Goal: Transaction & Acquisition: Book appointment/travel/reservation

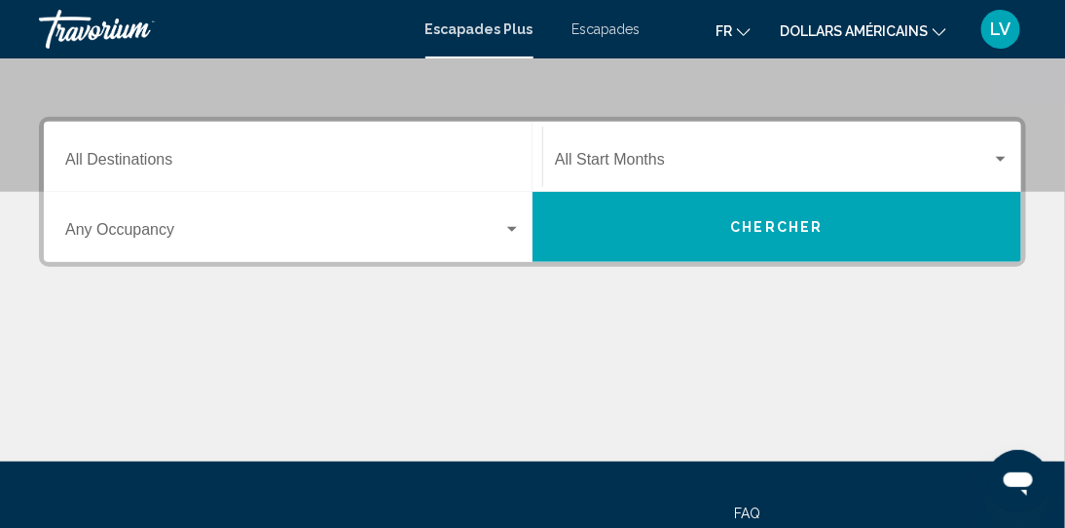
scroll to position [368, 0]
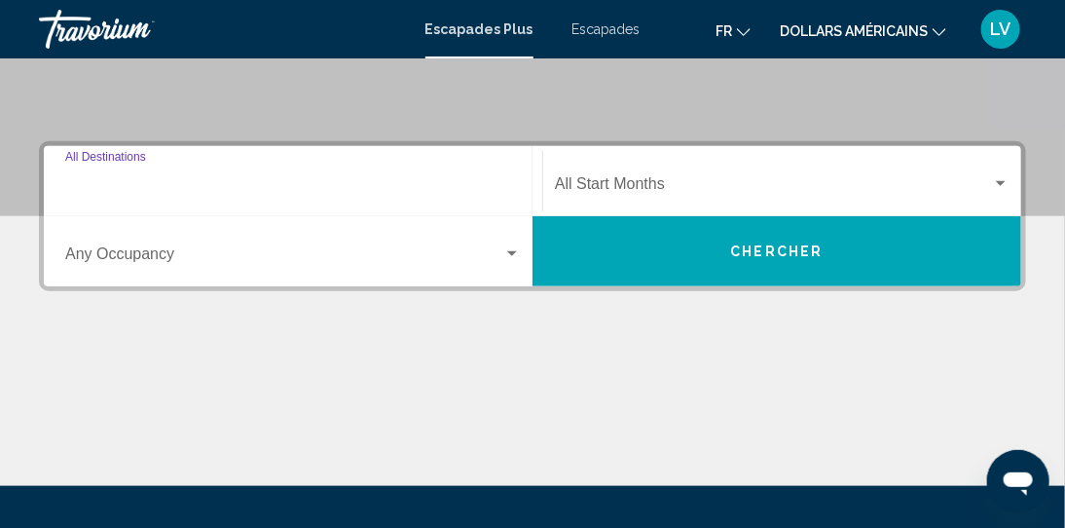
click at [153, 183] on input "Destination All Destinations" at bounding box center [293, 188] width 456 height 18
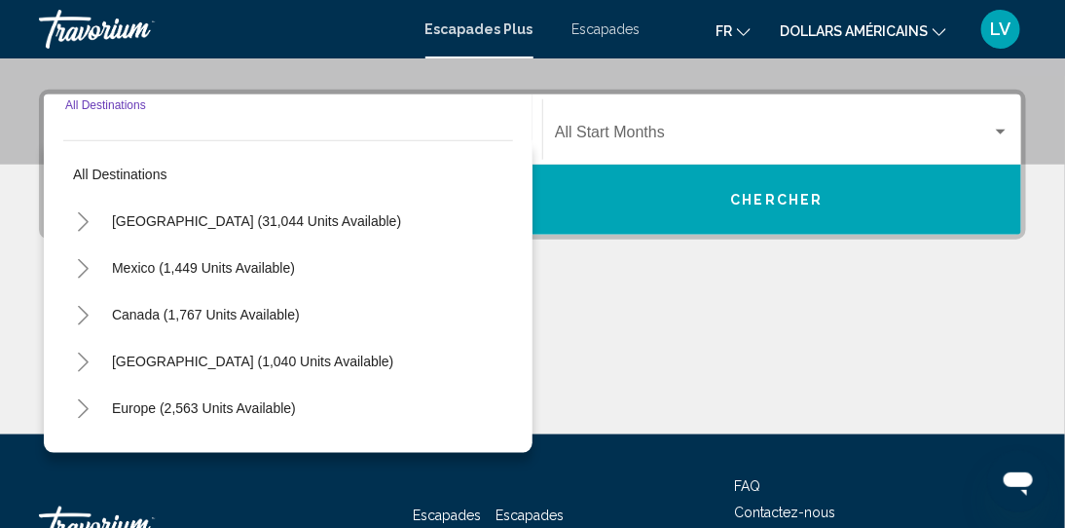
scroll to position [445, 0]
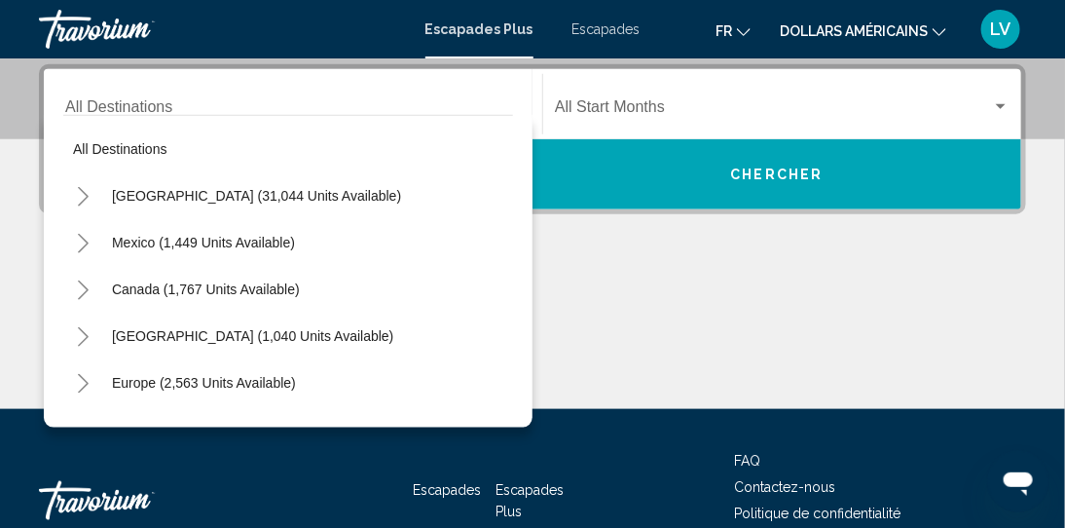
click at [648, 278] on div "Contenu principal" at bounding box center [532, 336] width 987 height 146
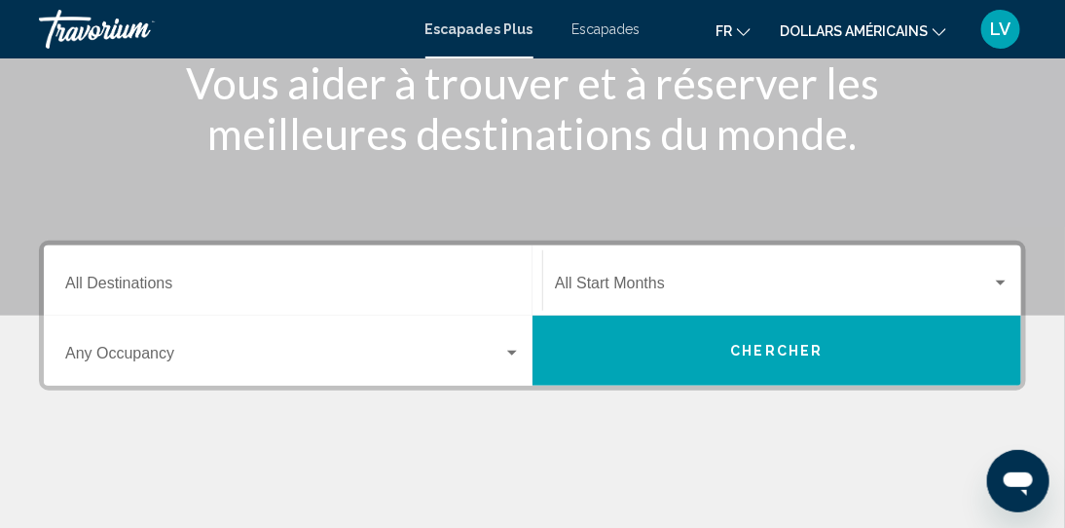
scroll to position [291, 0]
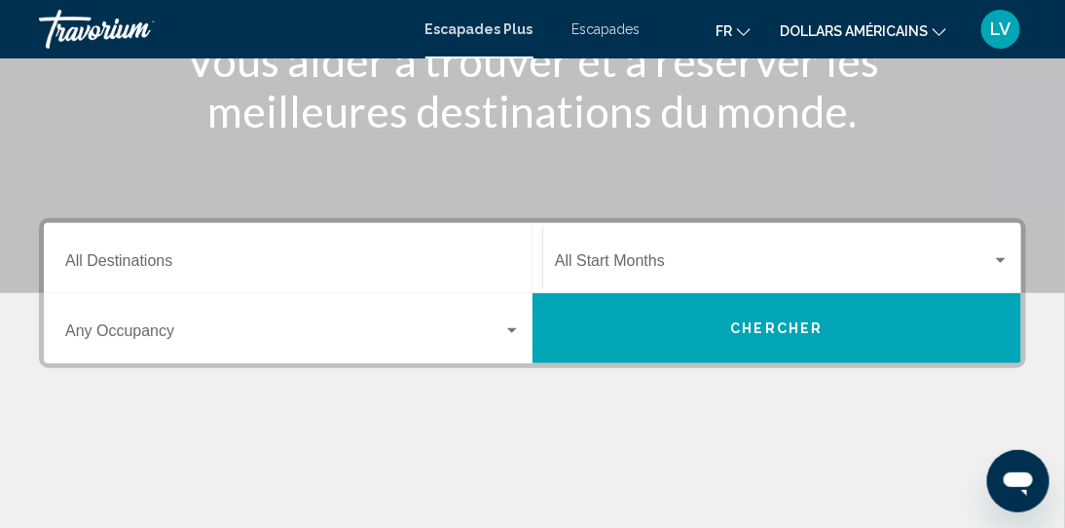
click at [171, 264] on input "Destination All Destinations" at bounding box center [293, 265] width 456 height 18
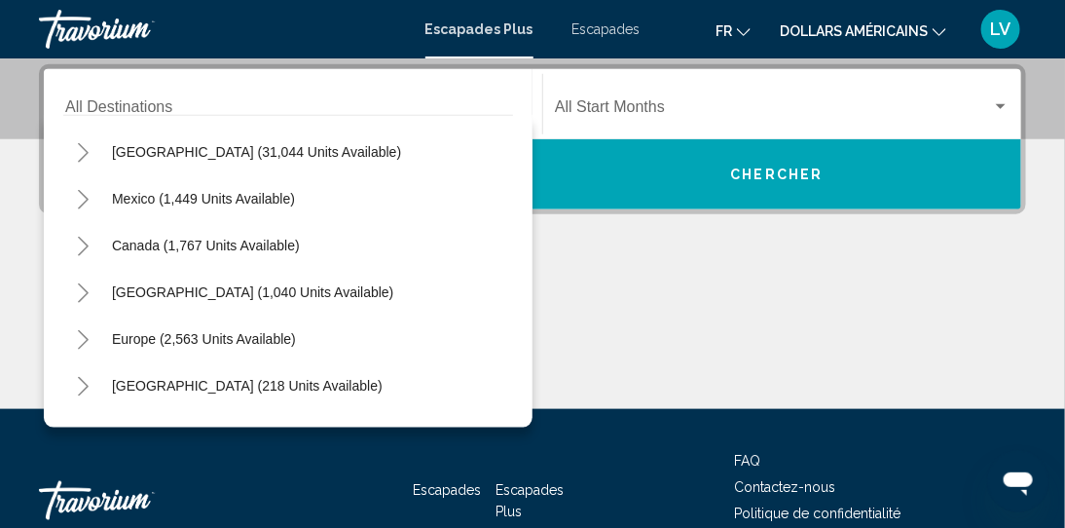
scroll to position [0, 0]
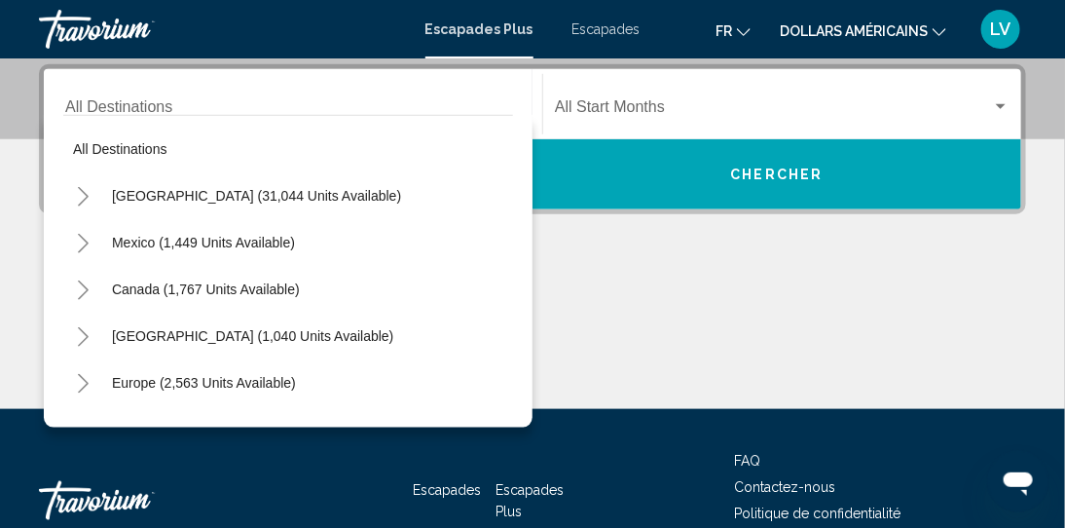
click at [636, 270] on div "Contenu principal" at bounding box center [532, 336] width 987 height 146
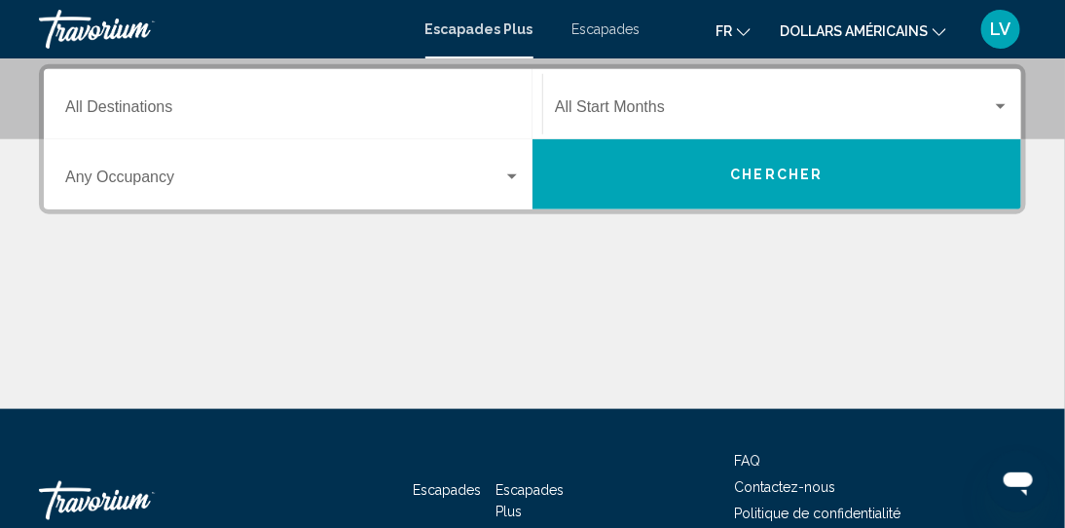
click at [816, 26] on font "dollars américains" at bounding box center [854, 31] width 148 height 16
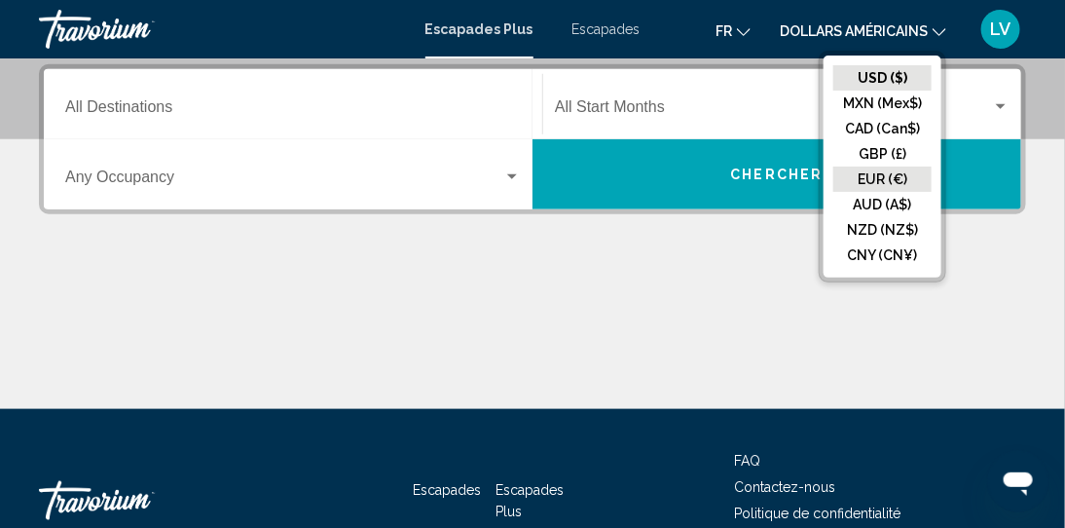
click at [880, 167] on button "EUR (€)" at bounding box center [883, 179] width 98 height 25
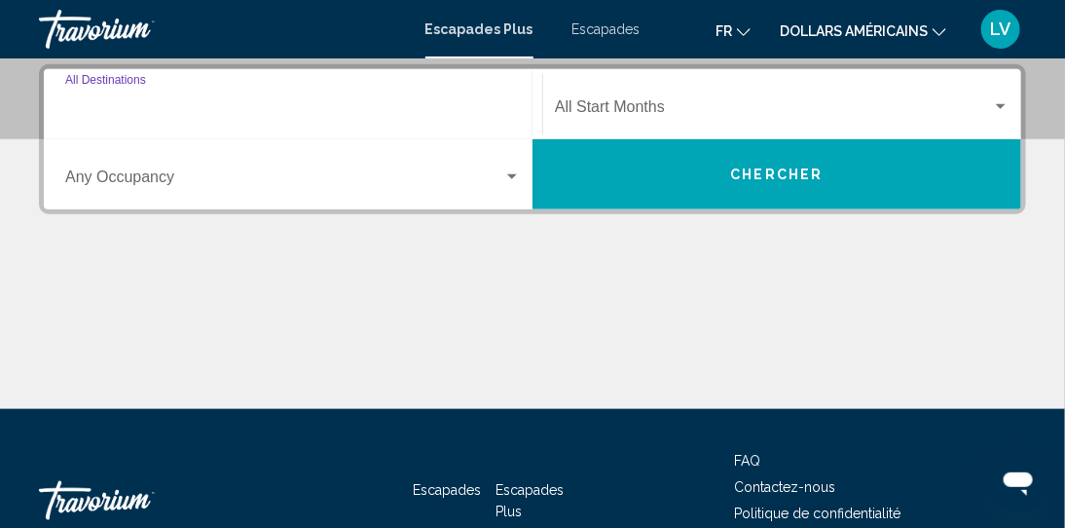
click at [136, 110] on input "Destination All Destinations" at bounding box center [293, 111] width 456 height 18
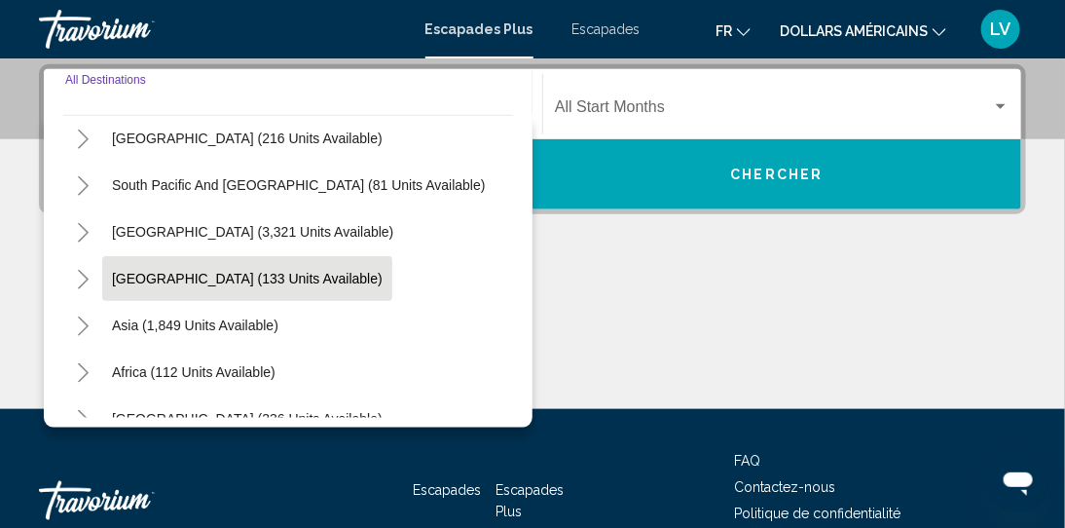
scroll to position [195, 0]
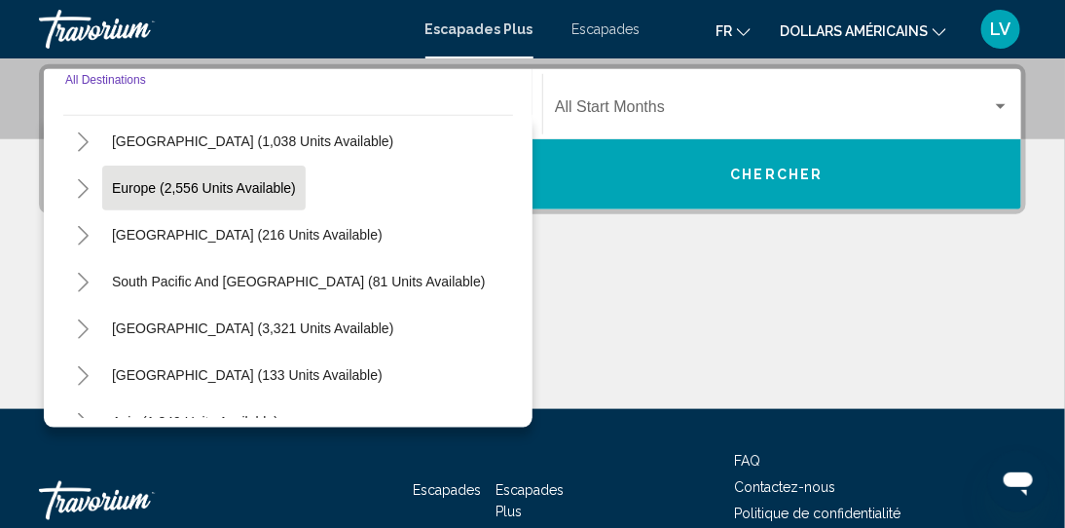
click at [191, 191] on span "Europe (2,556 units available)" at bounding box center [204, 188] width 184 height 16
type input "**********"
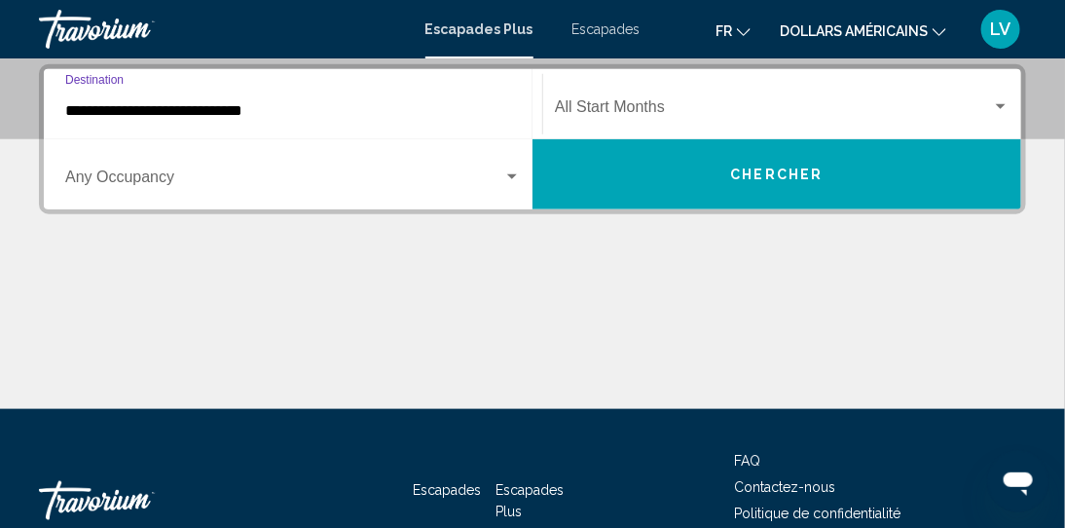
click at [314, 185] on span "Widget de recherche" at bounding box center [284, 181] width 438 height 18
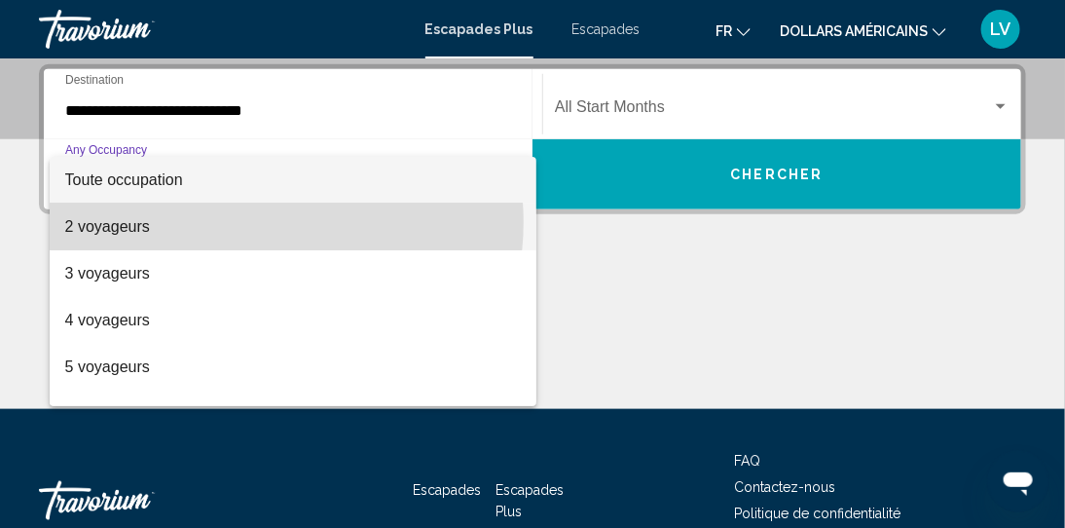
click at [257, 221] on span "2 voyageurs" at bounding box center [293, 227] width 457 height 47
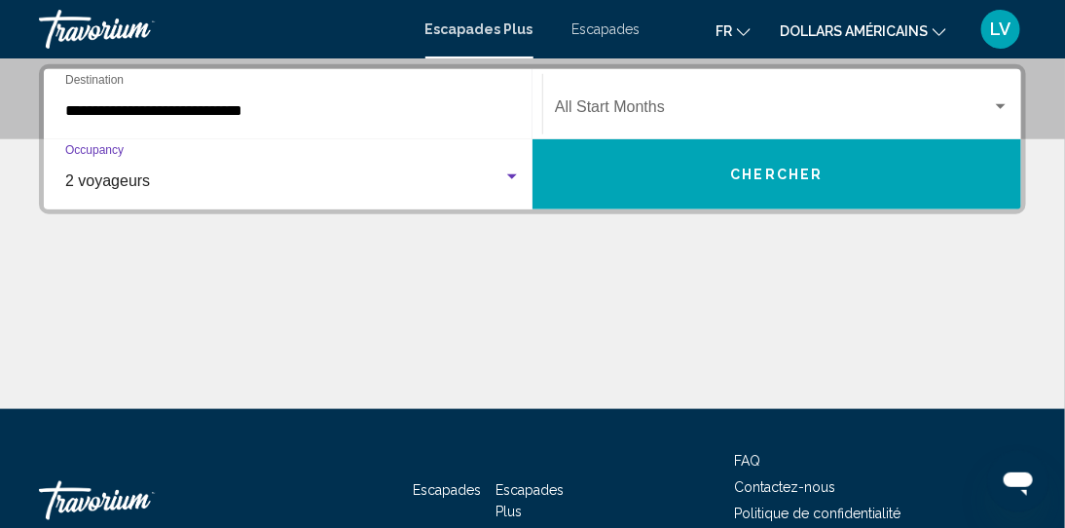
click at [710, 172] on button "Chercher" at bounding box center [777, 174] width 489 height 70
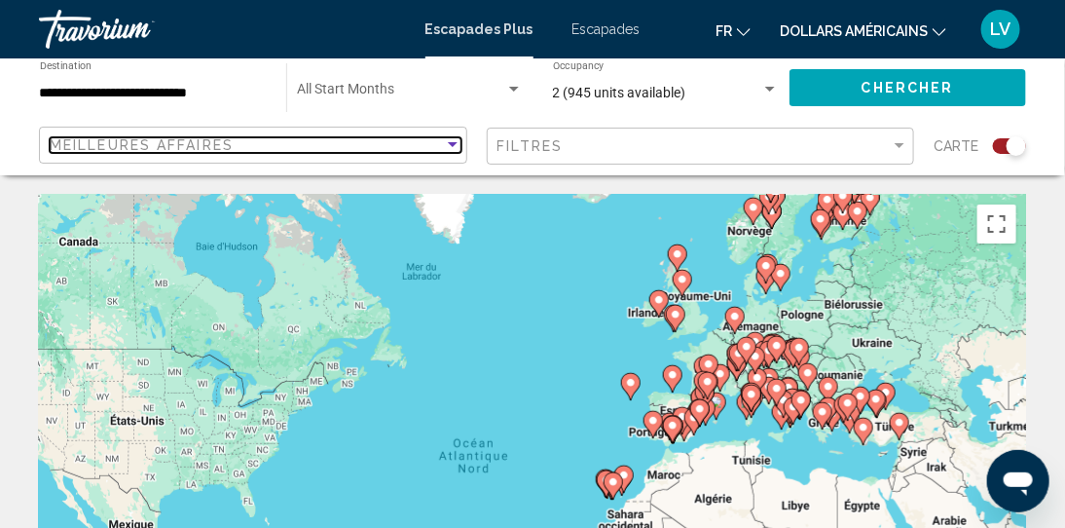
click at [402, 147] on div "Meilleures affaires" at bounding box center [247, 145] width 394 height 16
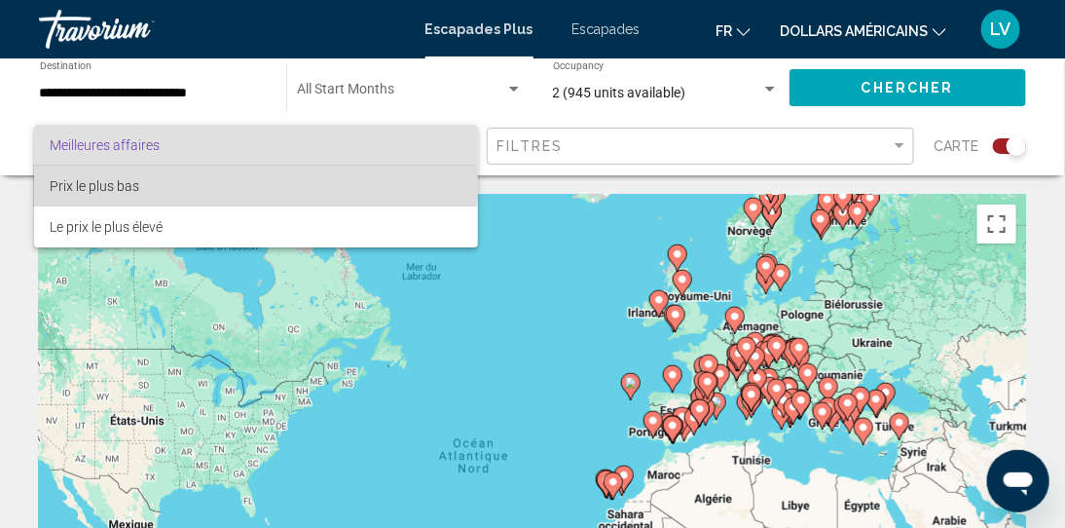
click at [199, 185] on span "Prix ​​le plus bas" at bounding box center [256, 186] width 413 height 41
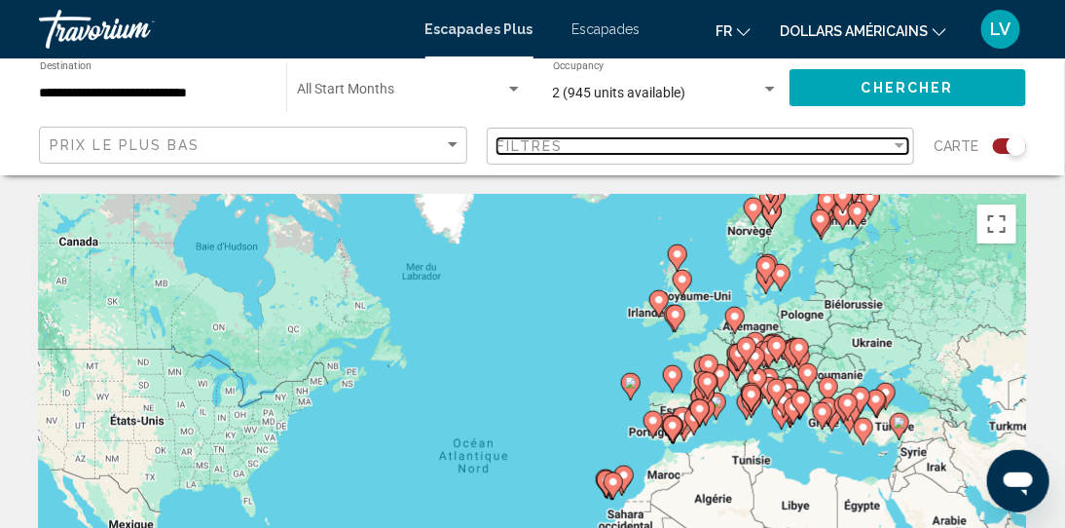
click at [549, 145] on span "Filtres" at bounding box center [531, 146] width 66 height 16
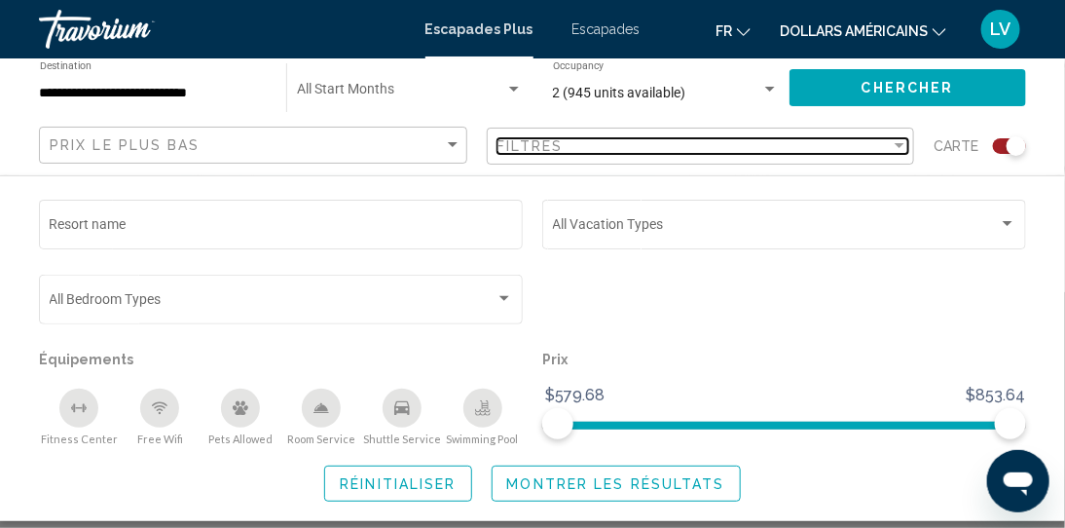
scroll to position [389, 0]
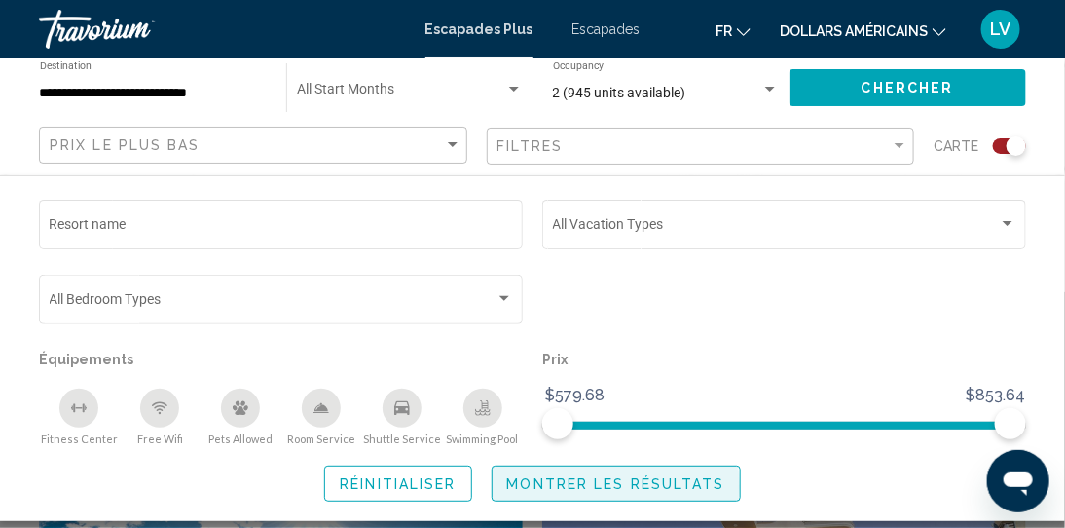
click at [611, 487] on span "Montrer les résultats" at bounding box center [616, 484] width 218 height 16
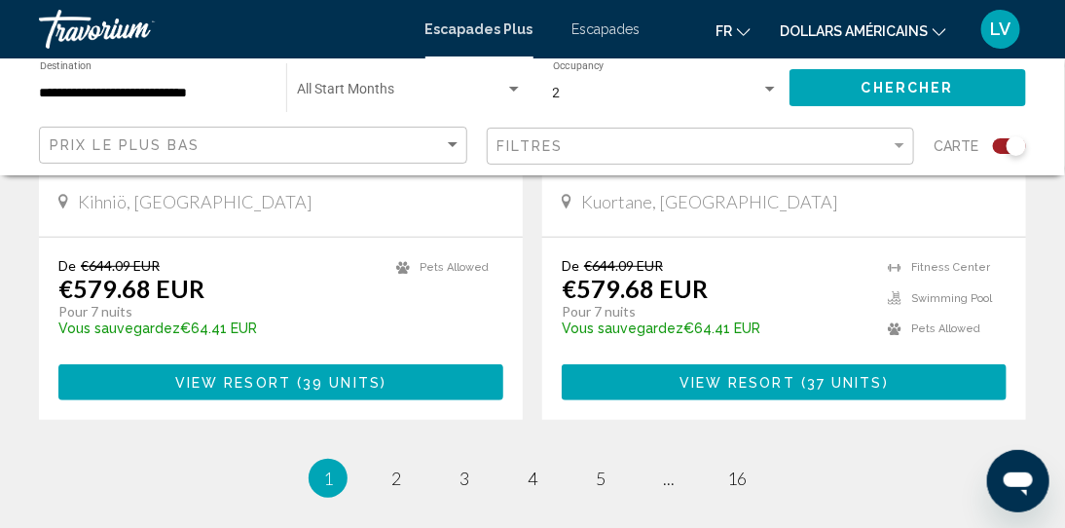
scroll to position [4479, 0]
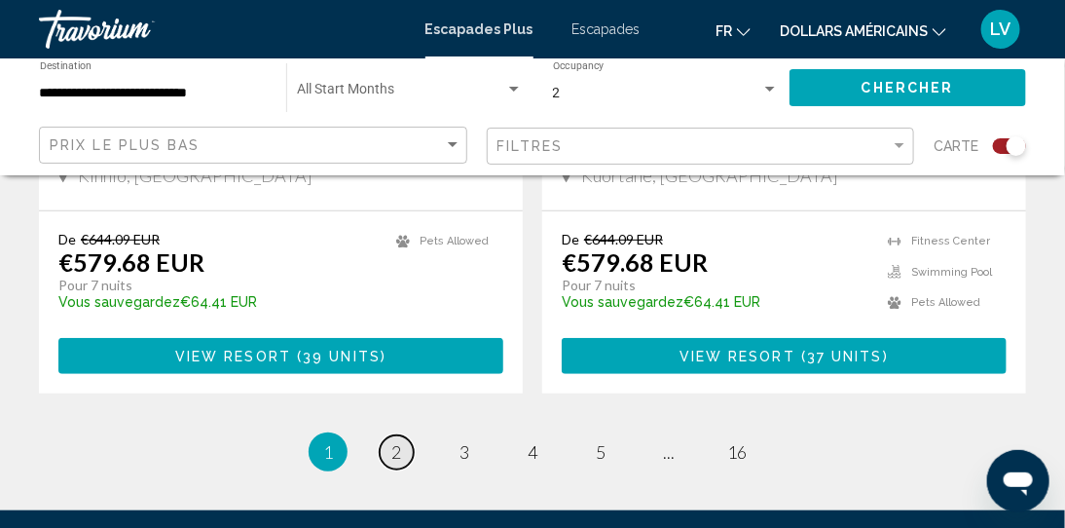
click at [391, 441] on span "2" at bounding box center [396, 451] width 10 height 21
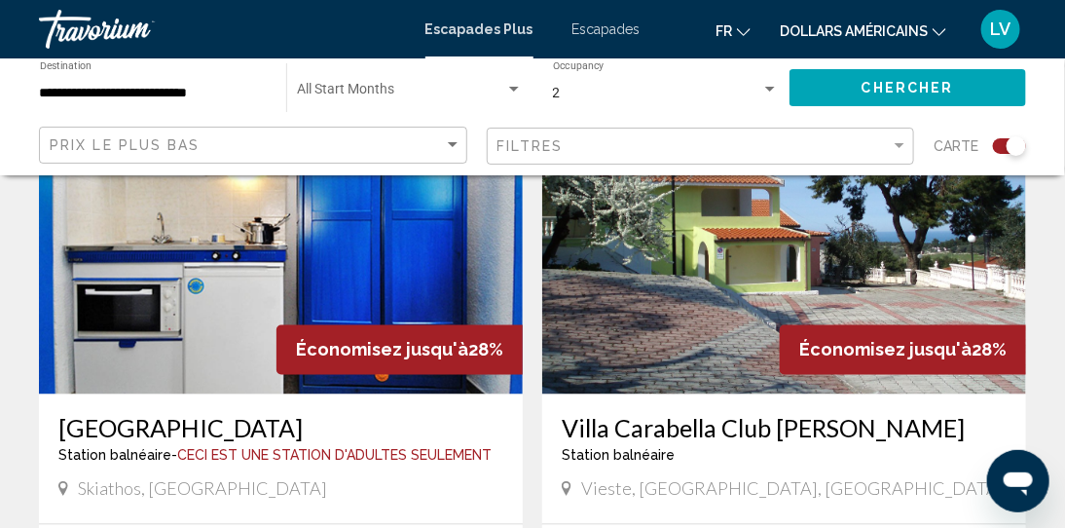
scroll to position [974, 0]
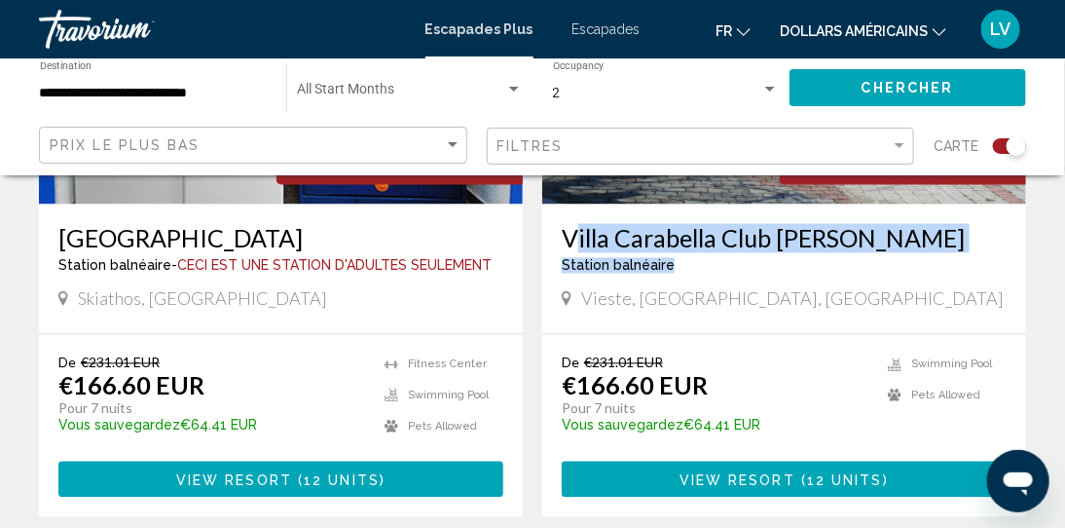
drag, startPoint x: 557, startPoint y: 240, endPoint x: 846, endPoint y: 268, distance: 290.6
click at [849, 274] on div "Villa Carabella Club [PERSON_NAME][GEOGRAPHIC_DATA] balnéaire - Ceci est une st…" at bounding box center [784, 269] width 484 height 130
copy div "Villa Carabella Club [PERSON_NAME][GEOGRAPHIC_DATA] balnéaire"
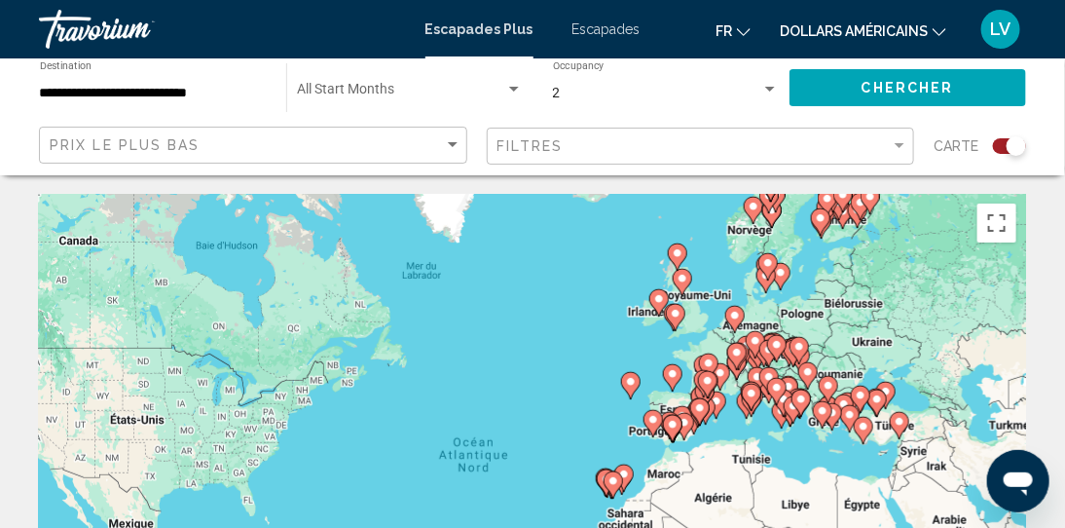
scroll to position [0, 0]
click at [229, 97] on input "**********" at bounding box center [153, 94] width 227 height 16
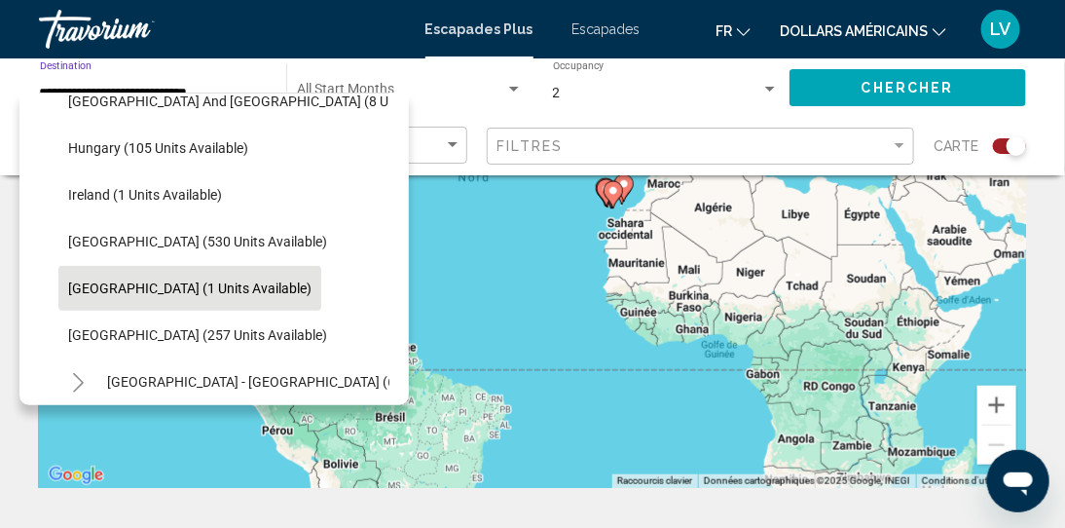
scroll to position [391, 0]
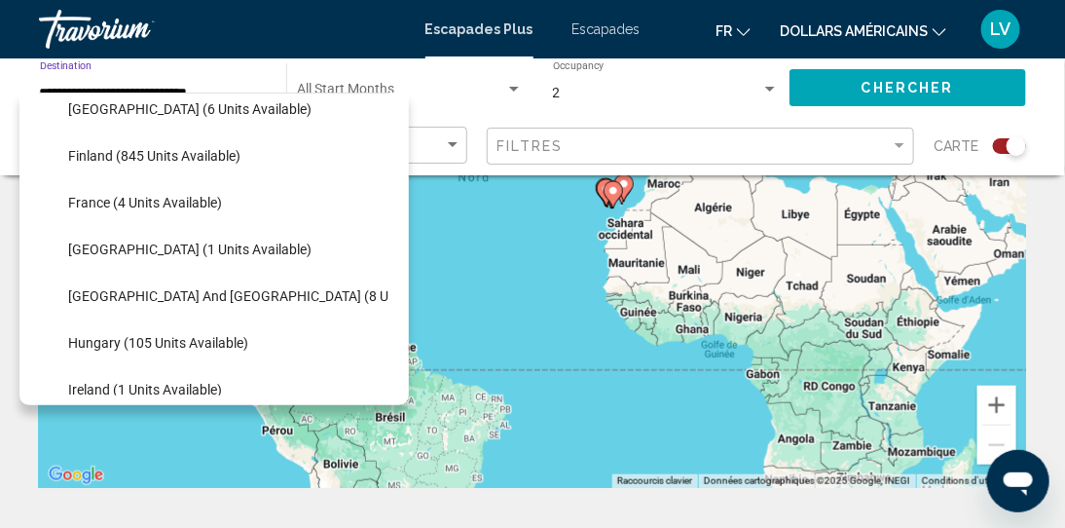
click at [169, 203] on span "France (4 units available)" at bounding box center [145, 203] width 154 height 16
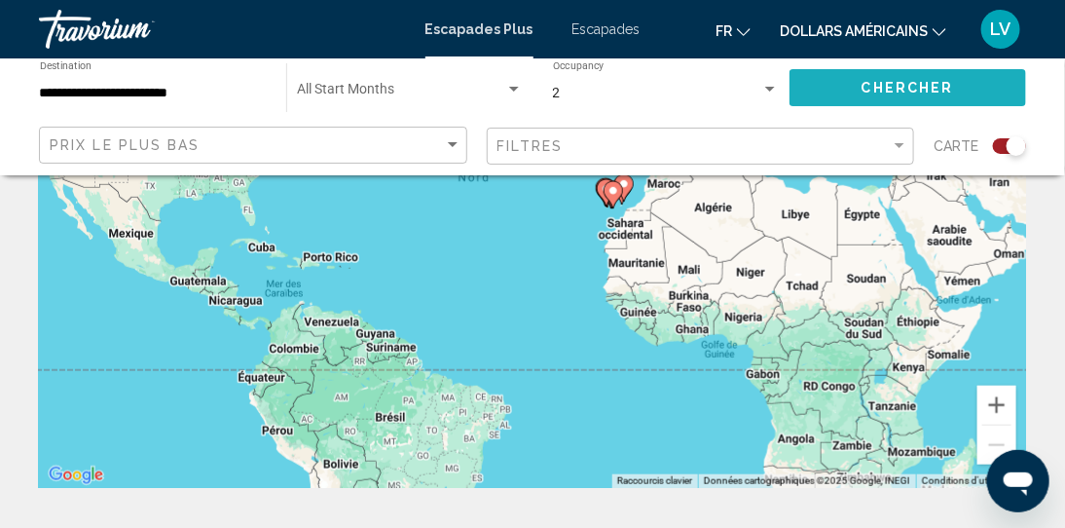
click at [897, 87] on span "Chercher" at bounding box center [908, 89] width 93 height 16
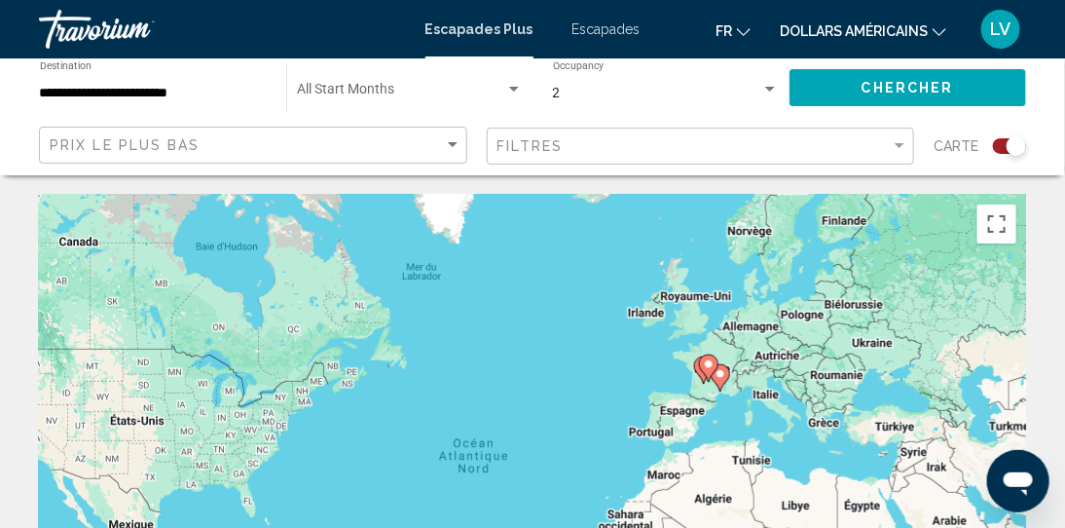
click at [315, 127] on mat-form-field "Prix ​​le plus bas" at bounding box center [253, 146] width 428 height 38
click at [221, 93] on input "**********" at bounding box center [153, 94] width 227 height 16
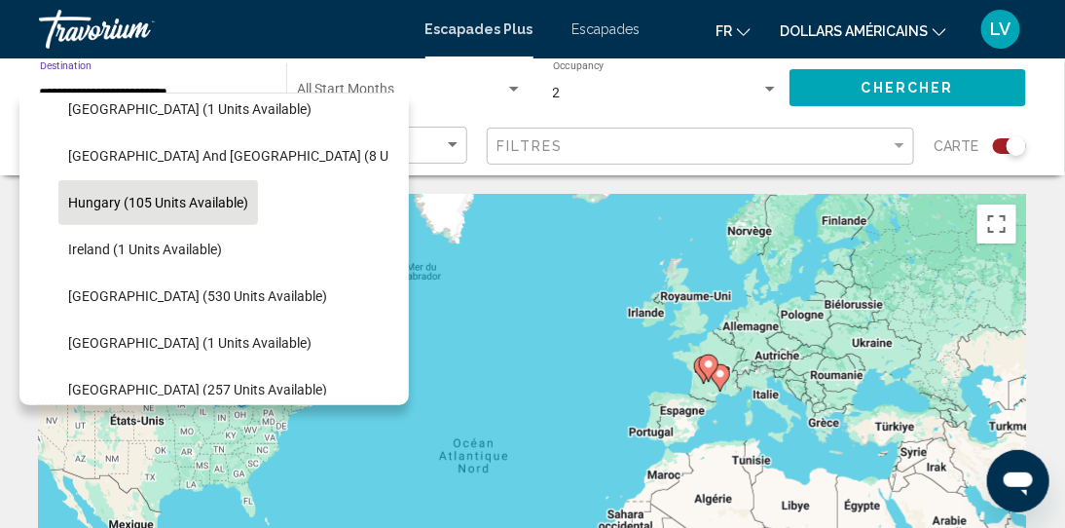
scroll to position [551, 0]
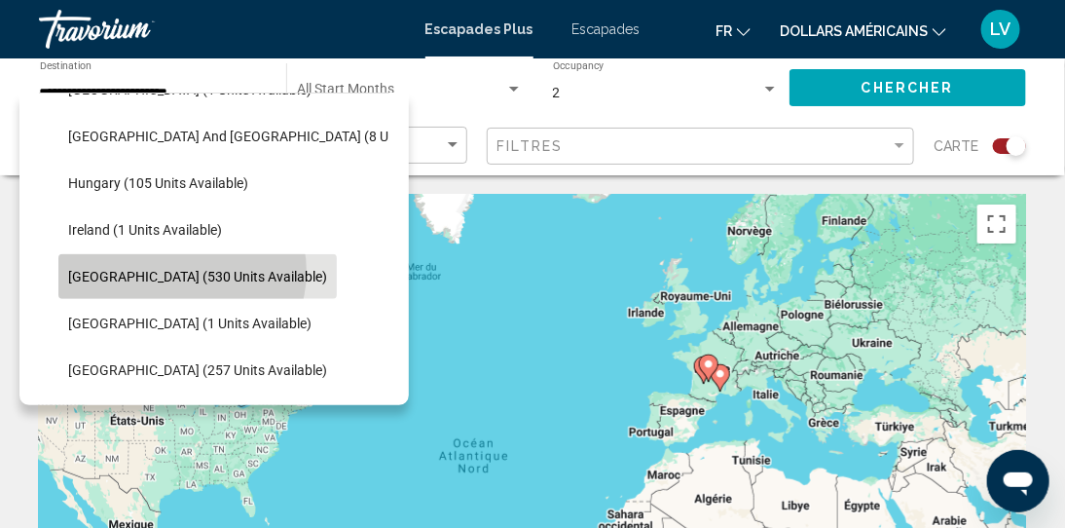
click at [181, 271] on span "[GEOGRAPHIC_DATA] (530 units available)" at bounding box center [197, 277] width 259 height 16
type input "**********"
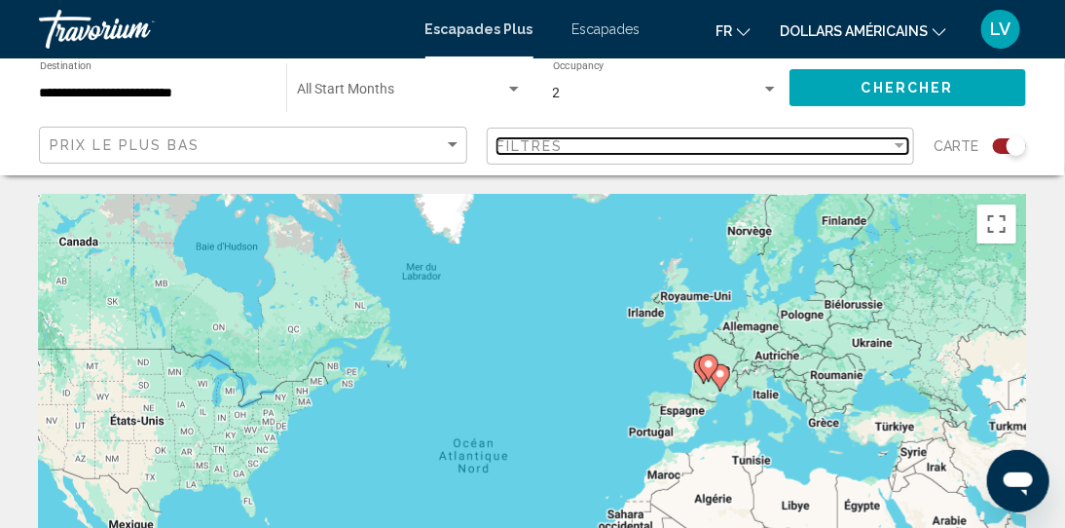
click at [822, 149] on div "Filtres" at bounding box center [695, 146] width 394 height 16
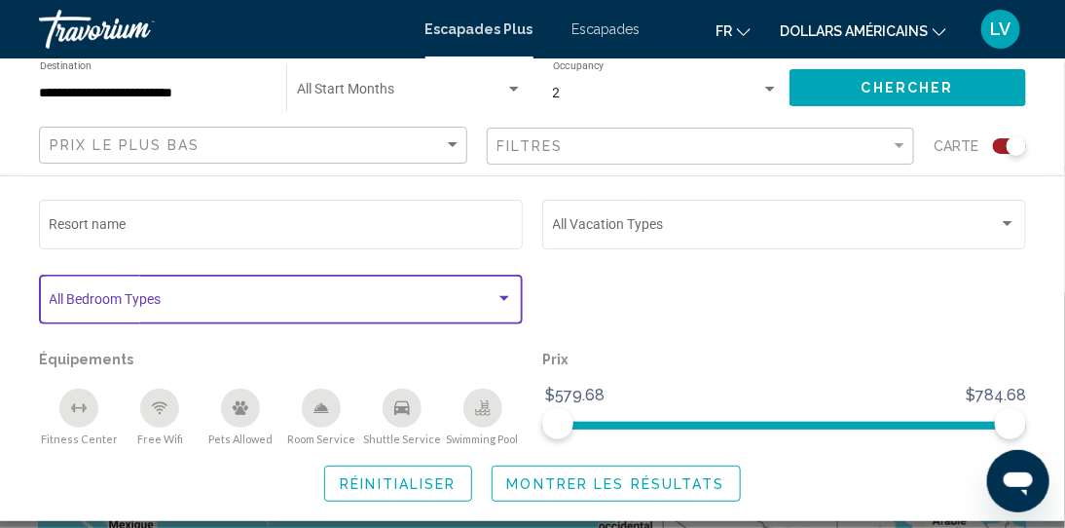
click at [455, 294] on div "Bedroom Types All Bedroom Types" at bounding box center [281, 298] width 463 height 54
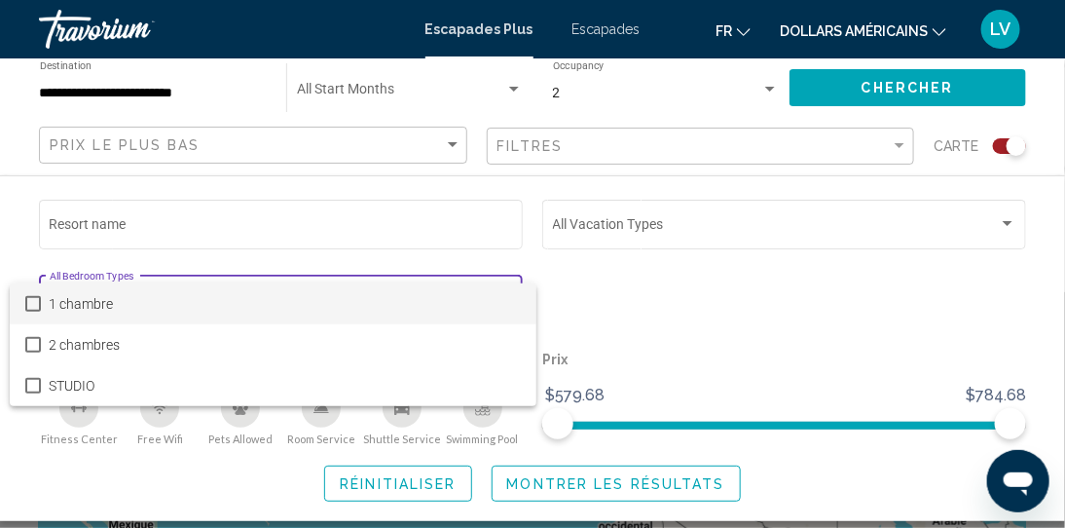
click at [341, 299] on span "1 chambre" at bounding box center [284, 303] width 471 height 41
click at [767, 220] on div at bounding box center [532, 264] width 1065 height 528
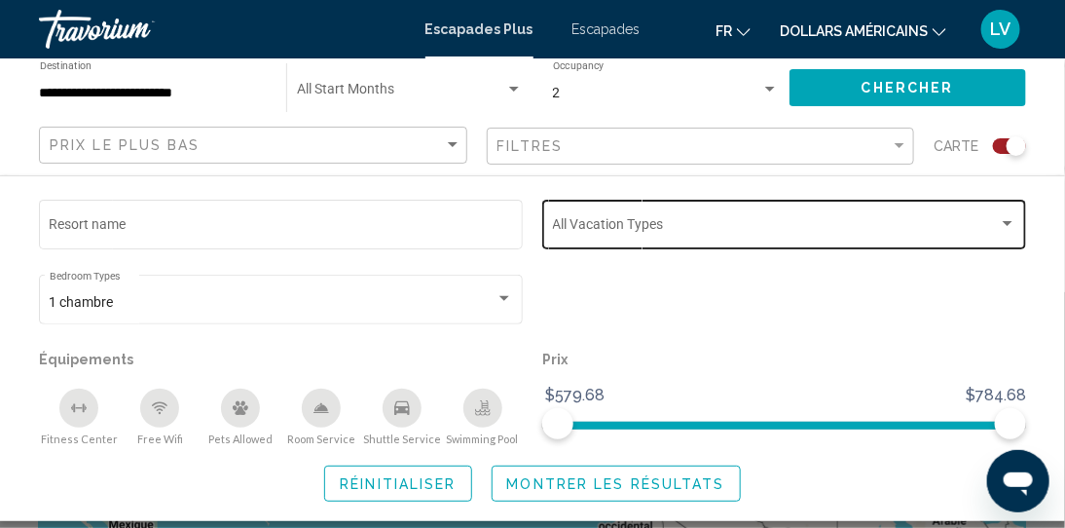
click at [769, 221] on span "Search widget" at bounding box center [776, 228] width 446 height 16
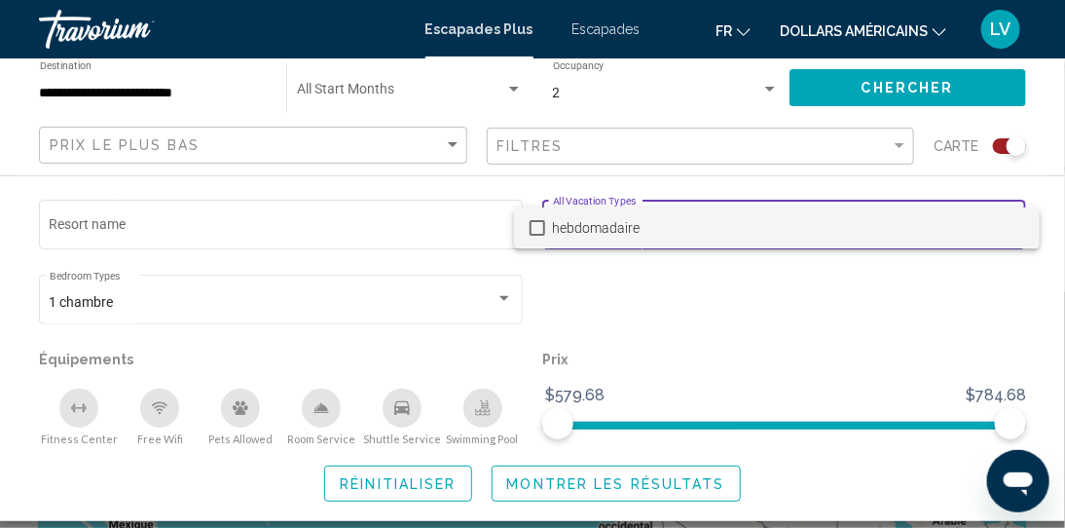
click at [649, 274] on div at bounding box center [532, 264] width 1065 height 528
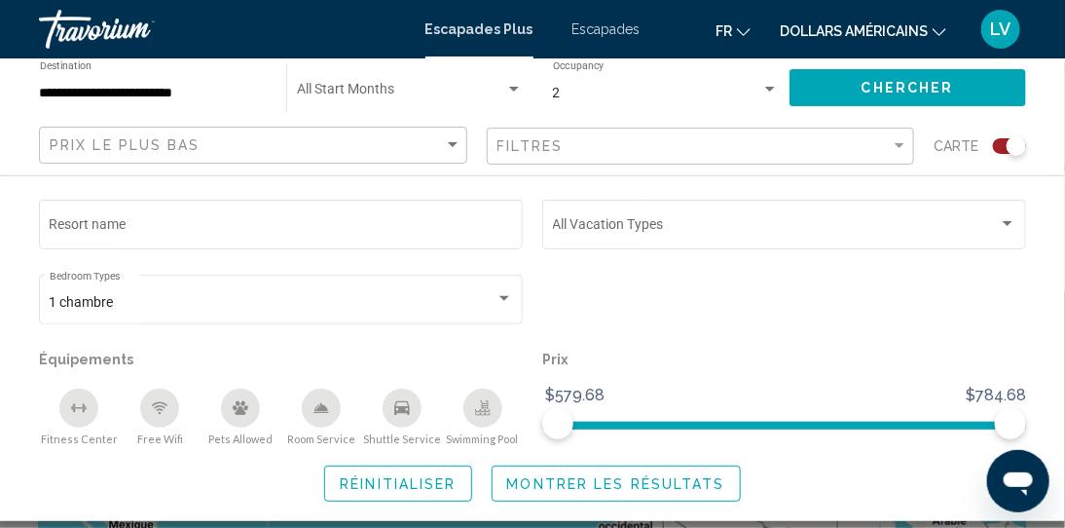
click at [165, 409] on icon "Free Wifi" at bounding box center [160, 408] width 16 height 16
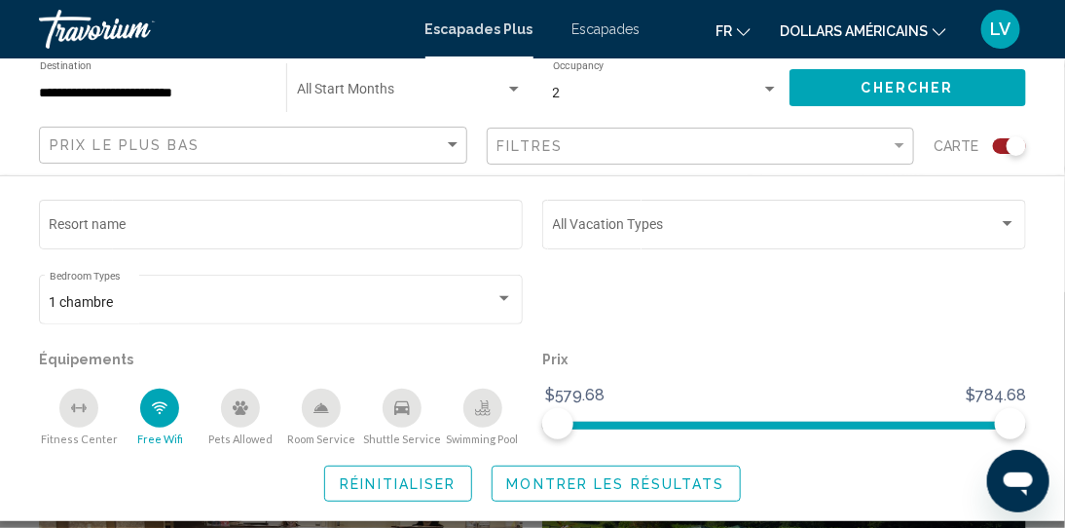
scroll to position [486, 0]
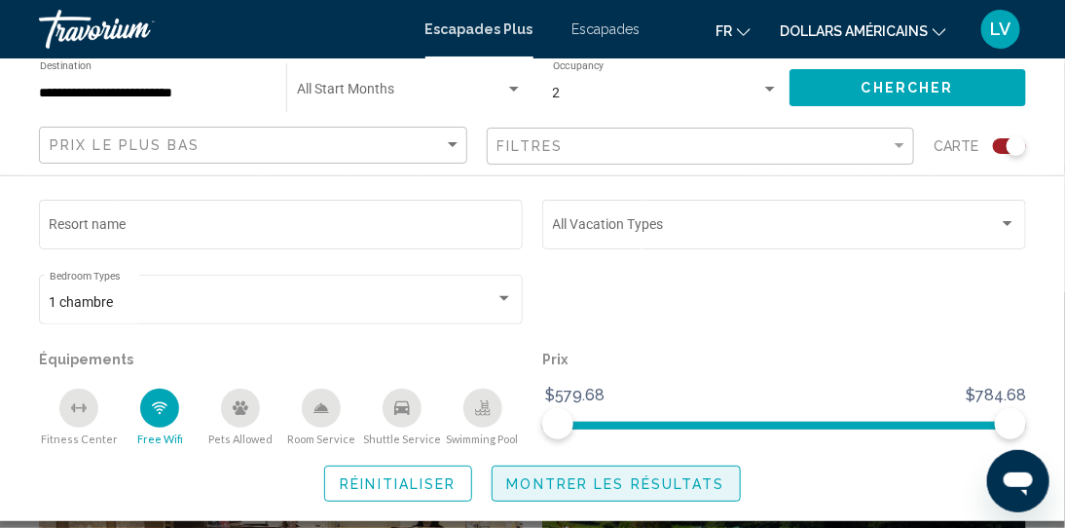
click at [628, 486] on span "Montrer les résultats" at bounding box center [616, 484] width 218 height 16
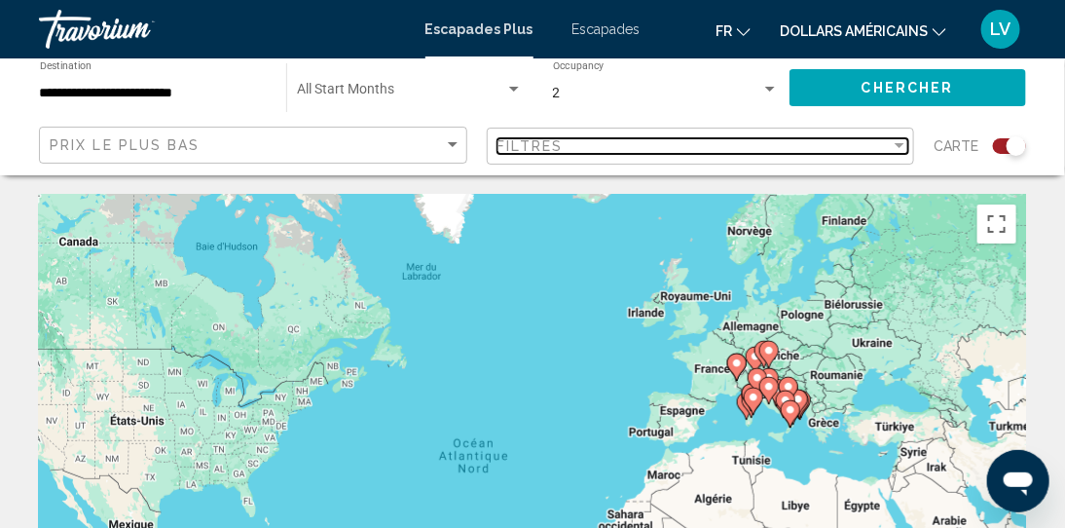
click at [789, 143] on div "Filtres" at bounding box center [695, 146] width 394 height 16
